Goal: Information Seeking & Learning: Learn about a topic

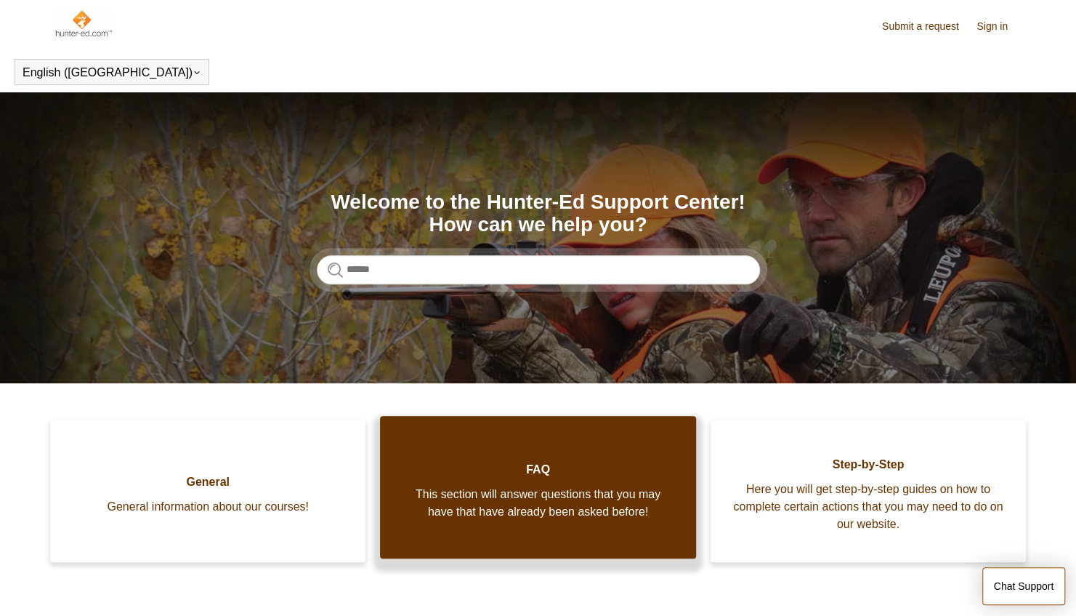
click at [467, 517] on span "This section will answer questions that you may have that have already been ask…" at bounding box center [538, 502] width 272 height 35
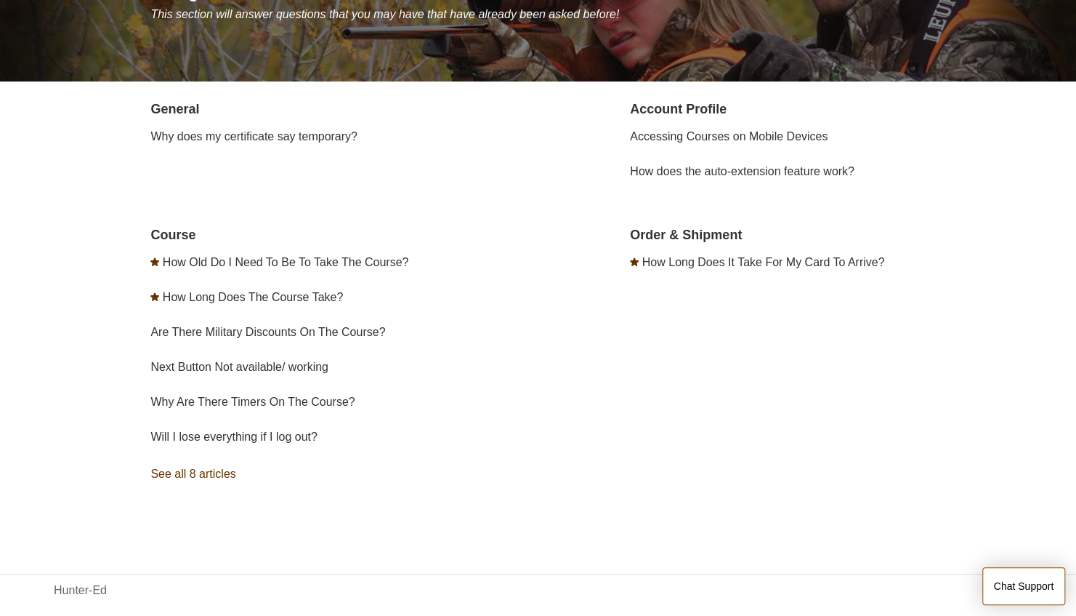
scroll to position [237, 0]
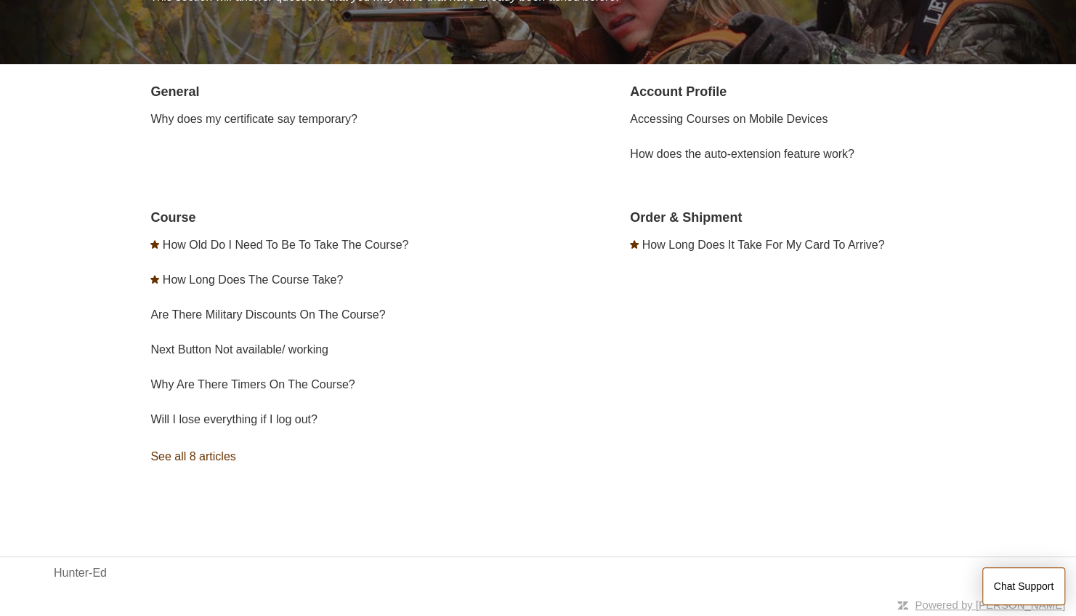
click at [153, 446] on link "See all 8 articles" at bounding box center [346, 456] width 392 height 39
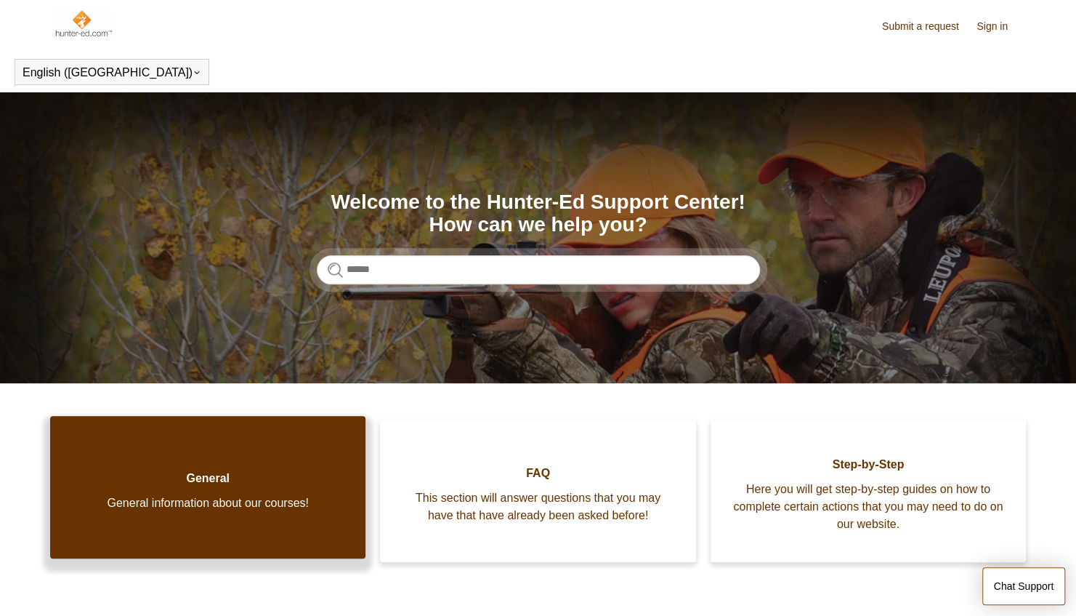
click at [121, 523] on link "General General information about our courses!" at bounding box center [207, 487] width 315 height 142
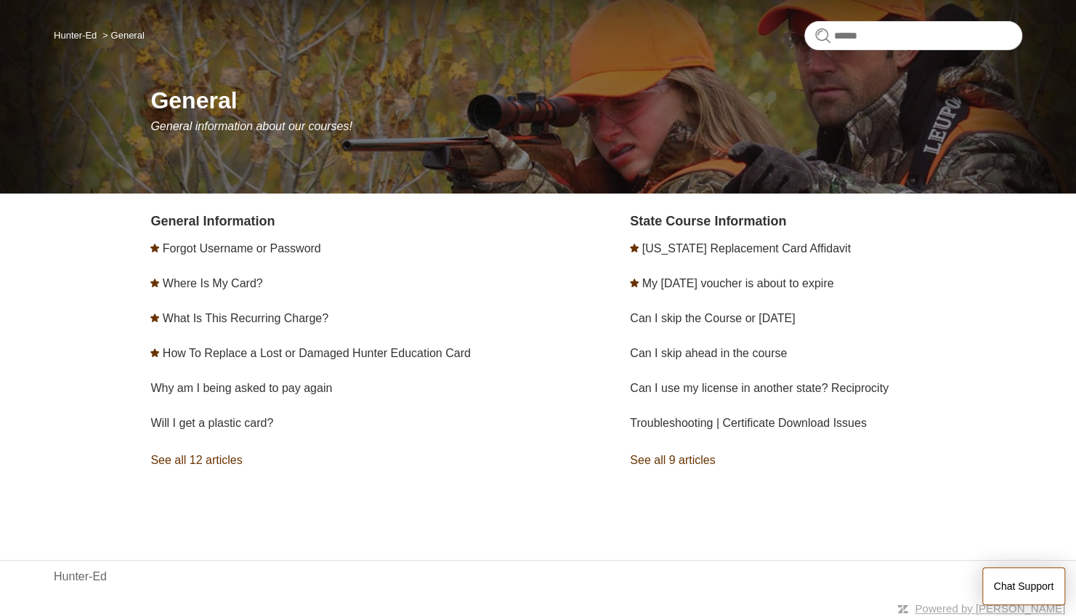
scroll to position [110, 0]
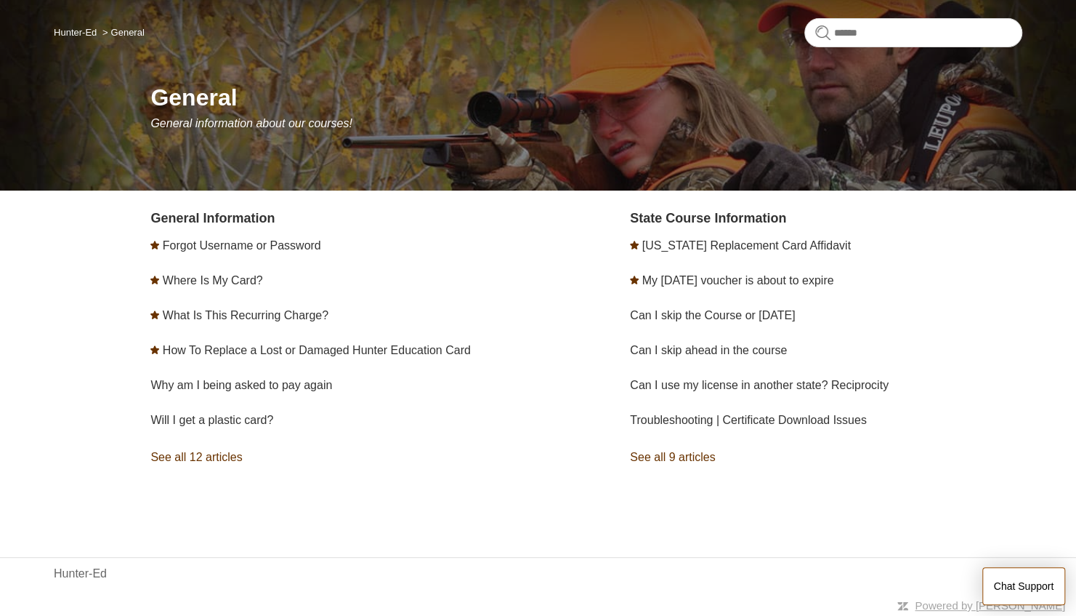
click at [821, 35] on form at bounding box center [914, 32] width 218 height 29
click at [846, 35] on input "Search" at bounding box center [914, 32] width 218 height 29
type input "*********"
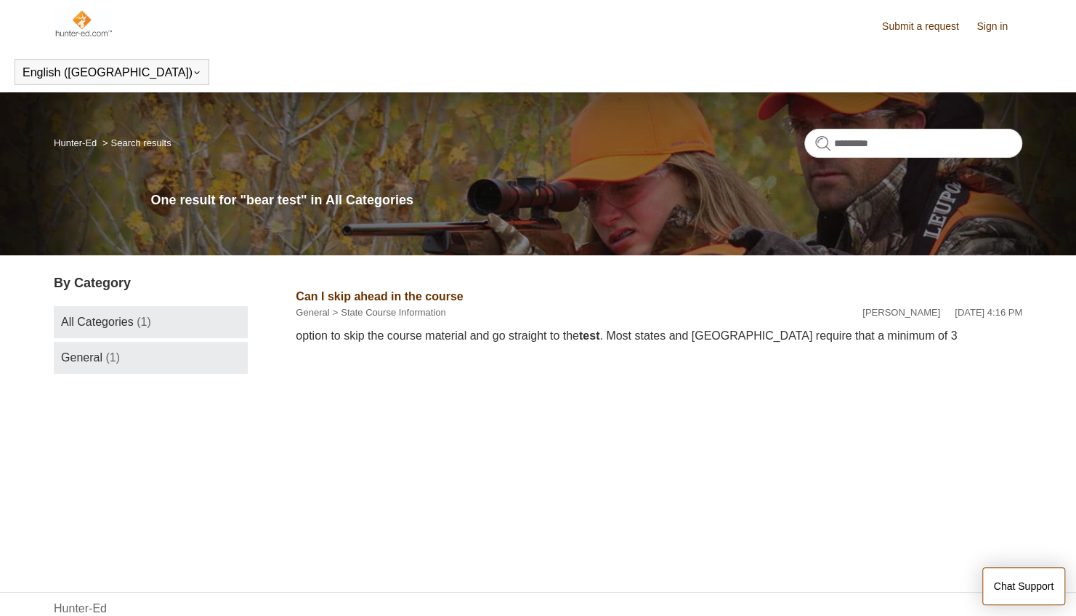
click at [164, 359] on link "General (1)" at bounding box center [151, 358] width 194 height 32
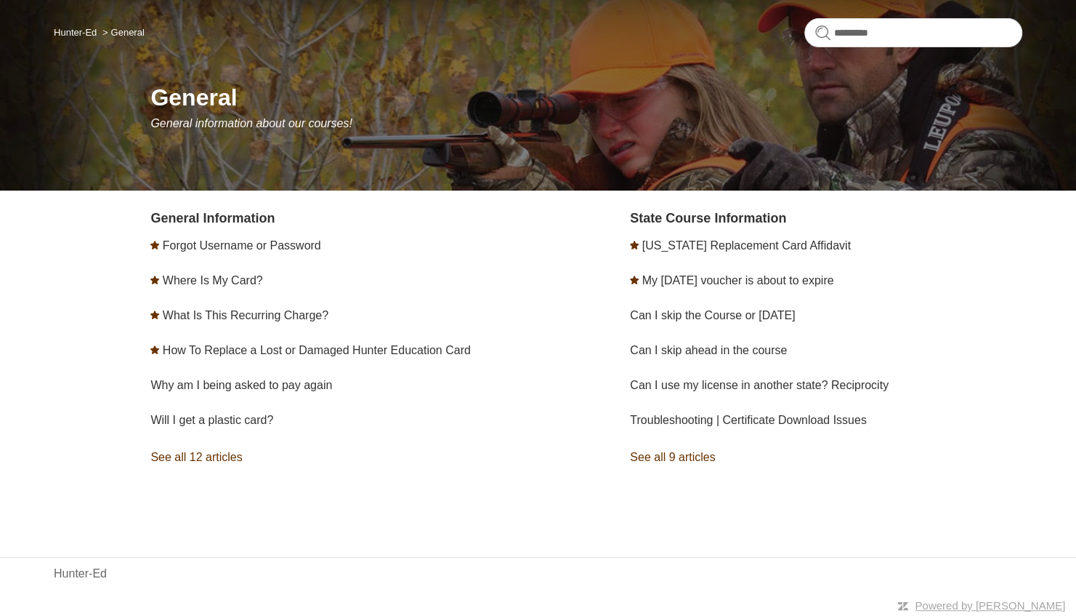
scroll to position [110, 0]
